Goal: Check status: Check status

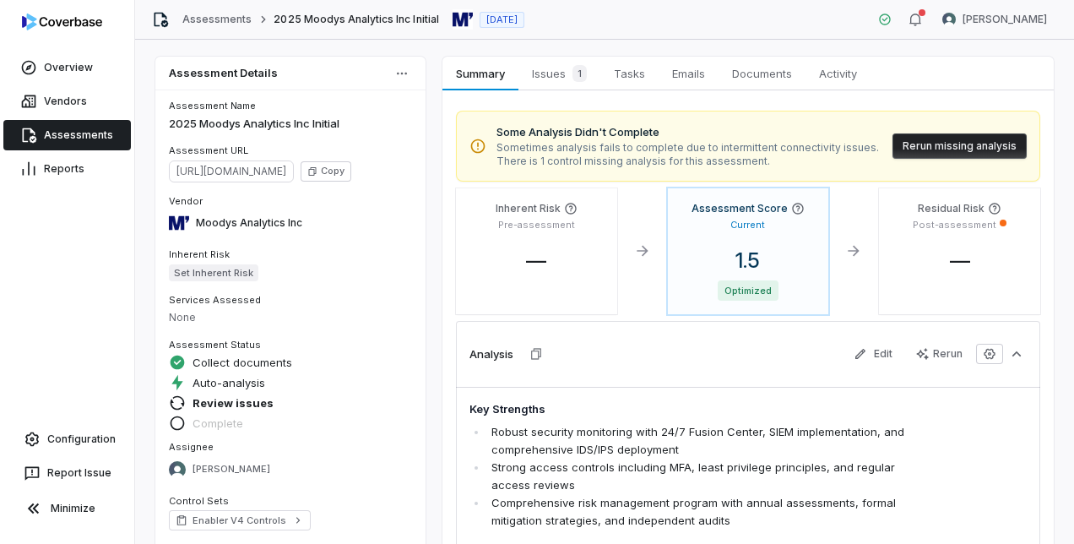
click at [662, 167] on span "There is 1 control missing analysis for this assessment." at bounding box center [688, 162] width 383 height 14
click at [536, 76] on span "Issues 1" at bounding box center [559, 74] width 68 height 24
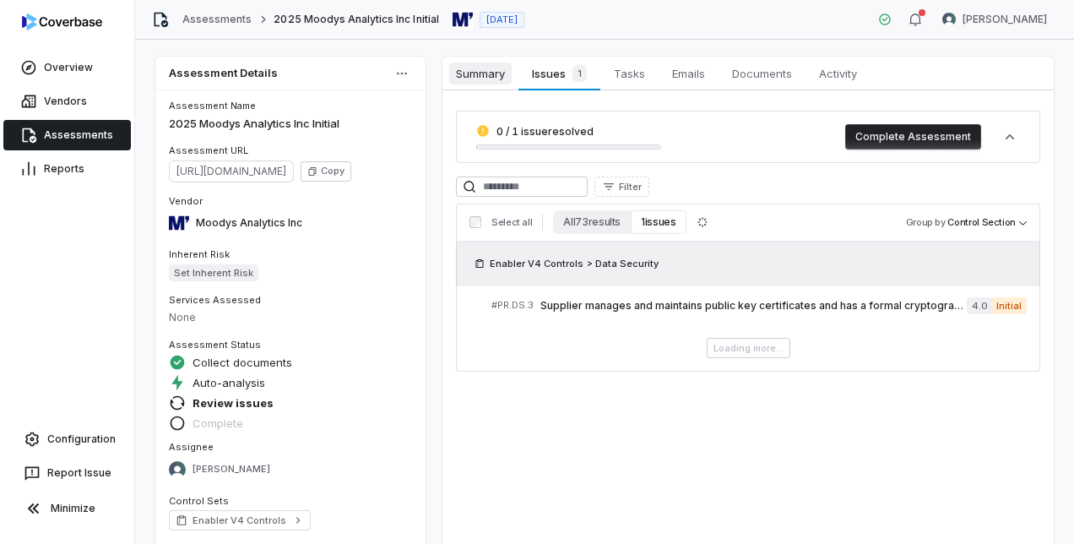
click at [487, 88] on link "Summary Summary" at bounding box center [481, 74] width 76 height 34
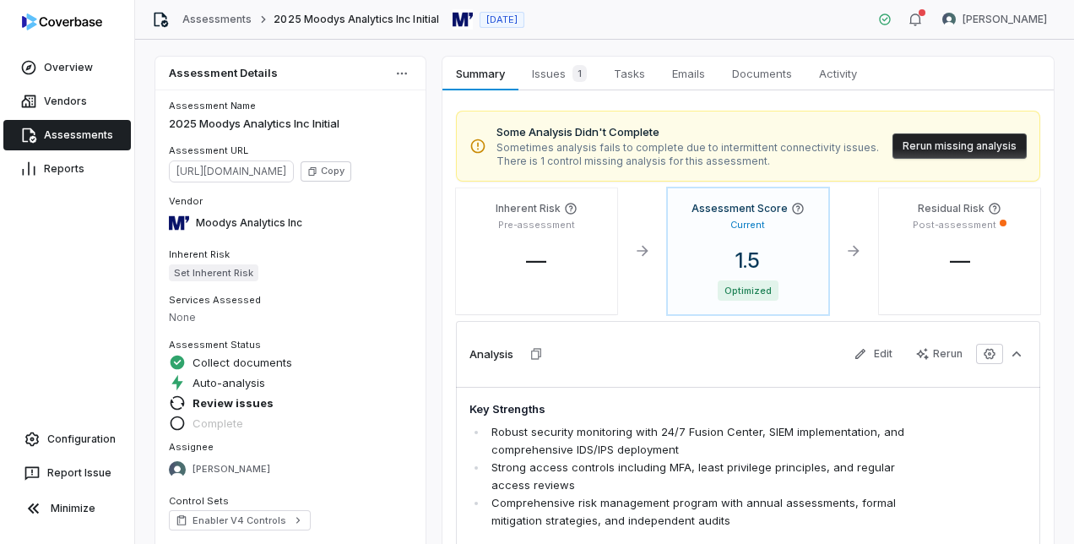
click at [924, 149] on button "Rerun missing analysis" at bounding box center [960, 145] width 134 height 25
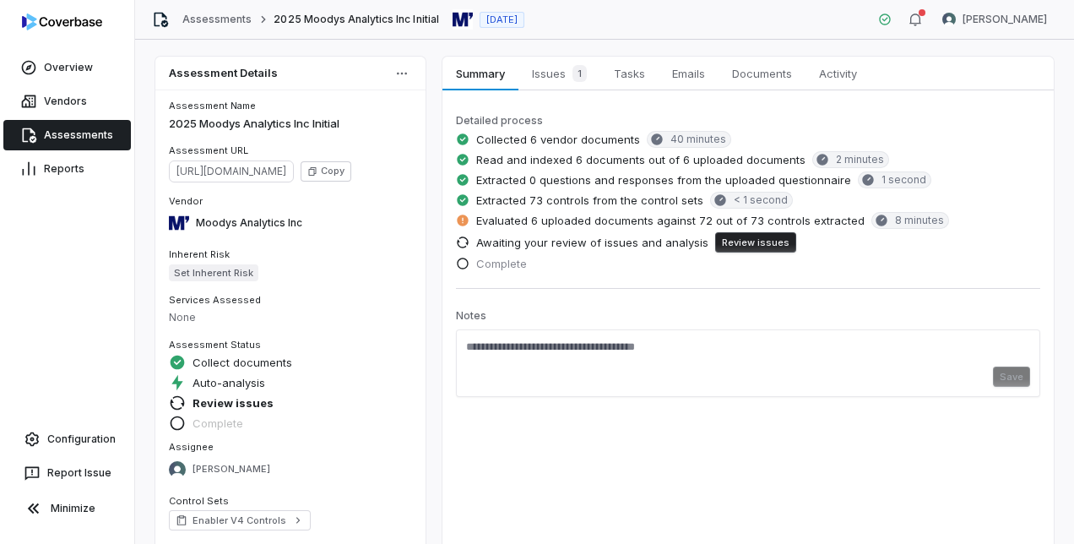
click at [739, 238] on button "Review issues" at bounding box center [755, 242] width 81 height 20
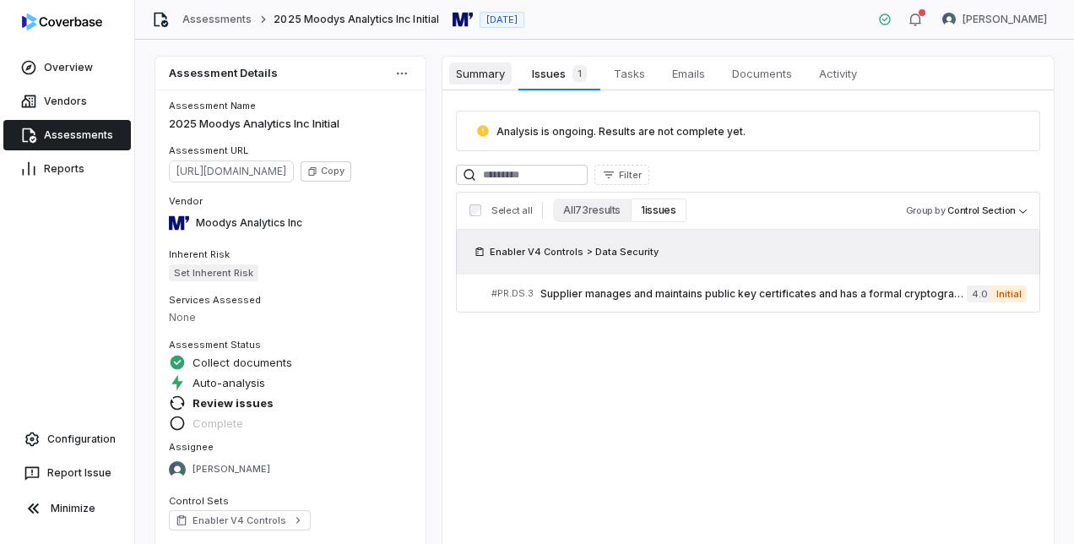
click at [497, 65] on span "Summary" at bounding box center [480, 74] width 63 height 22
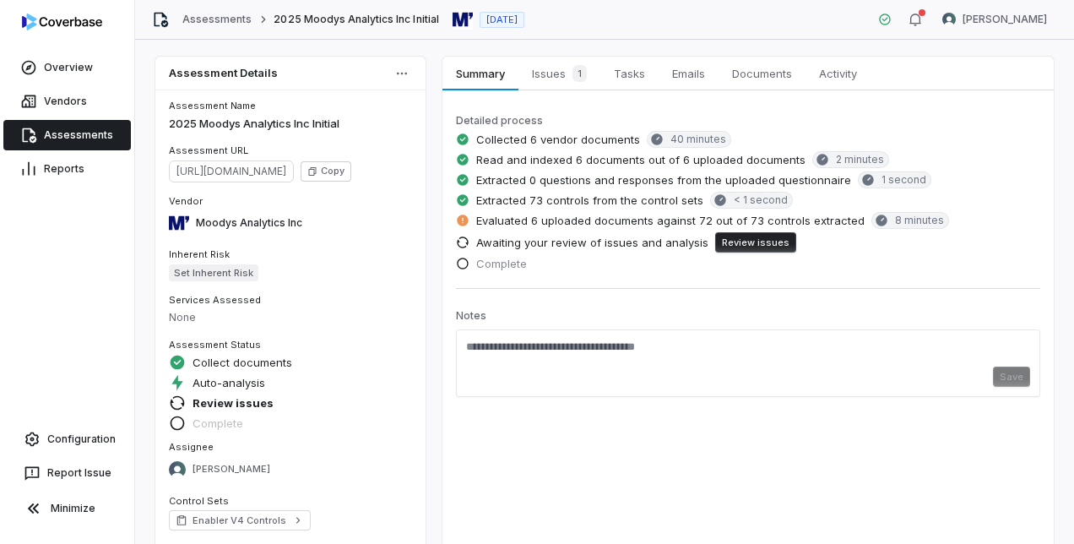
click at [509, 225] on span "Evaluated 6 uploaded documents against 72 out of 73 controls extracted" at bounding box center [670, 220] width 389 height 15
click at [566, 81] on span "Issues 1" at bounding box center [559, 74] width 68 height 24
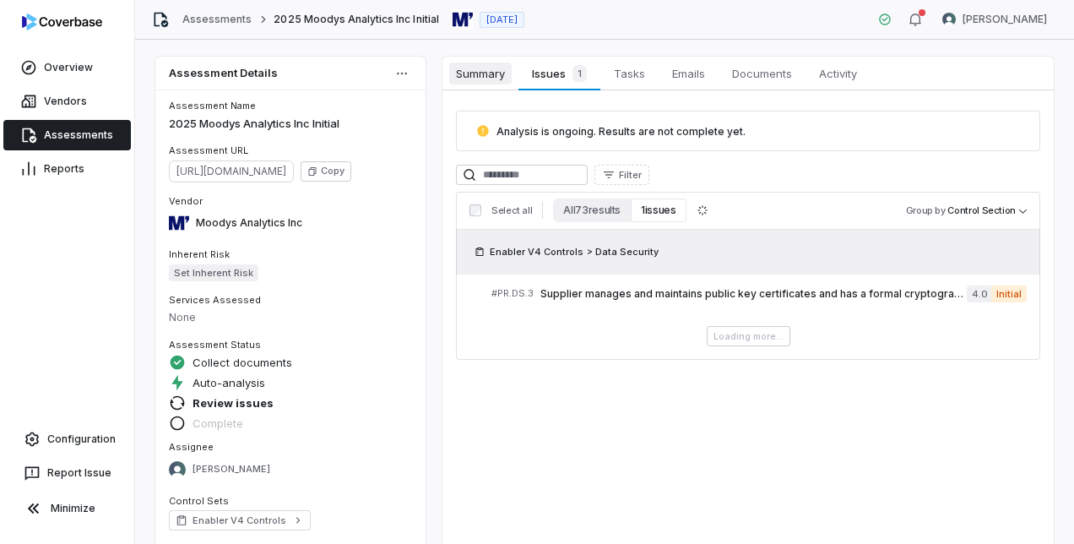
click at [502, 82] on span "Summary" at bounding box center [480, 74] width 63 height 22
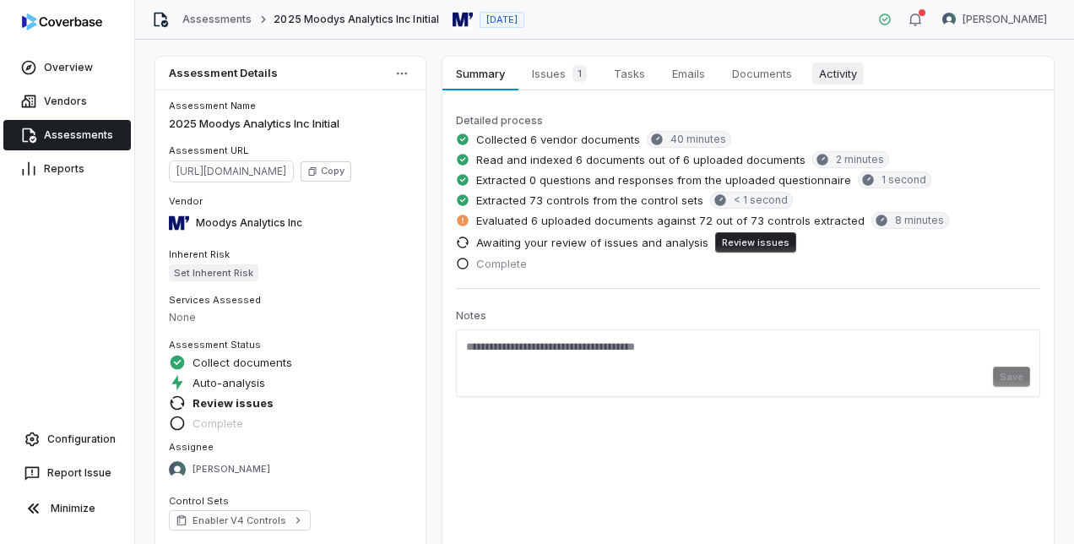
click at [814, 72] on span "Activity" at bounding box center [839, 74] width 52 height 22
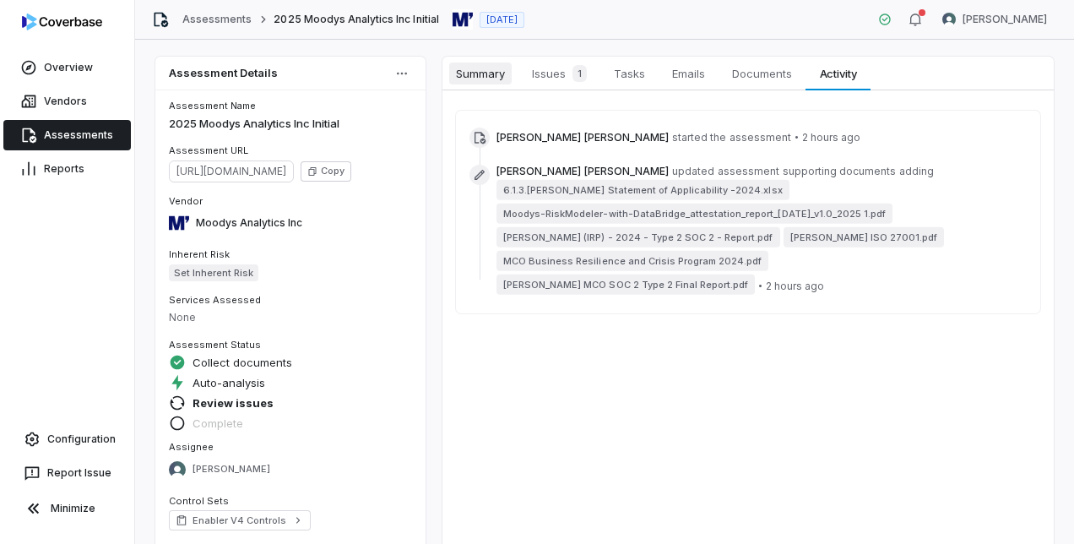
click at [474, 82] on span "Summary" at bounding box center [480, 74] width 63 height 22
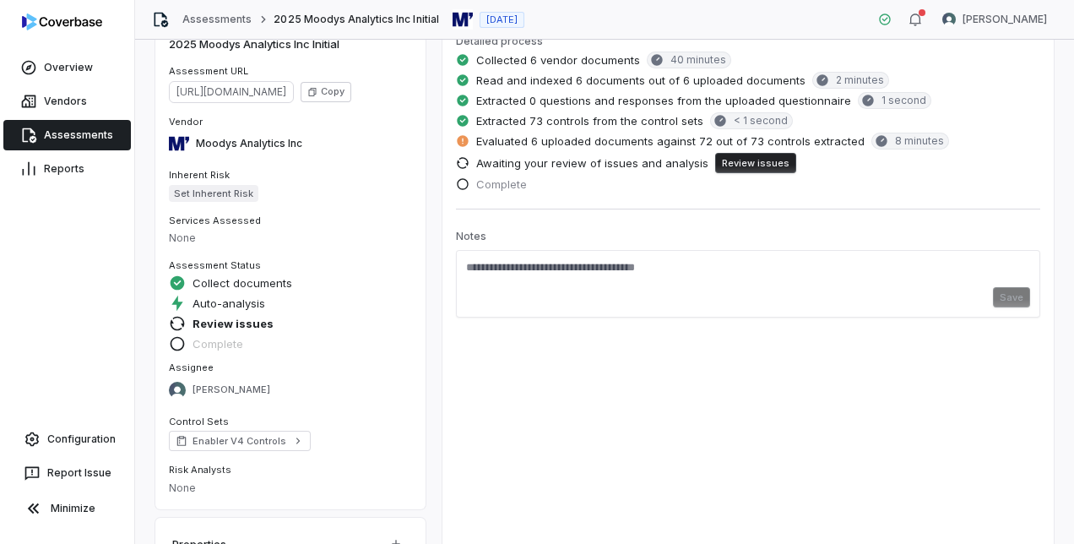
scroll to position [122, 0]
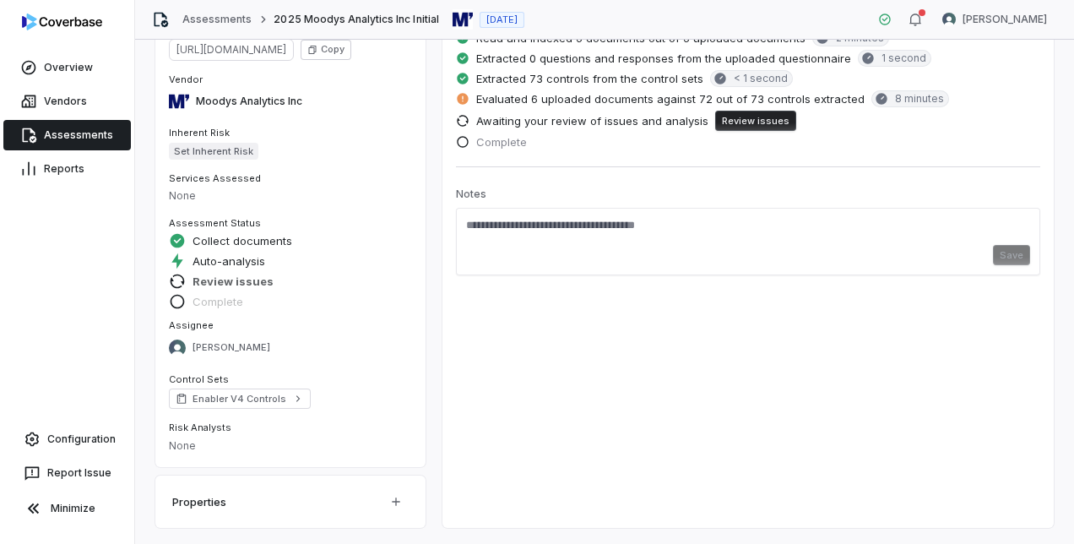
click at [213, 277] on span "Review issues" at bounding box center [233, 281] width 81 height 15
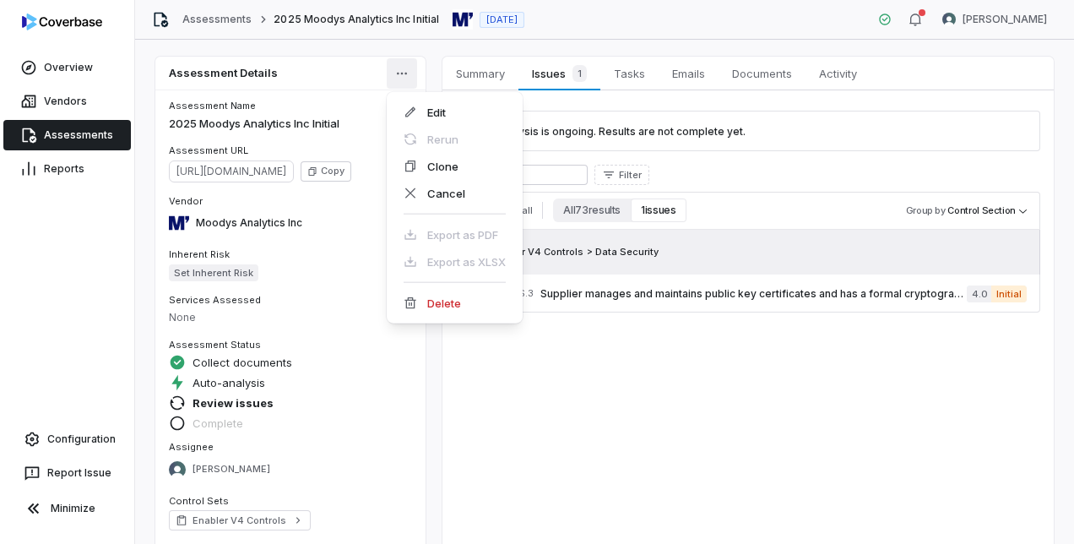
click at [400, 72] on html "Overview Vendors Assessments Reports Configuration Report Issue Minimize Assess…" at bounding box center [537, 272] width 1074 height 544
click at [348, 91] on html "Overview Vendors Assessments Reports Configuration Report Issue Minimize Assess…" at bounding box center [537, 272] width 1074 height 544
